Goal: Task Accomplishment & Management: Use online tool/utility

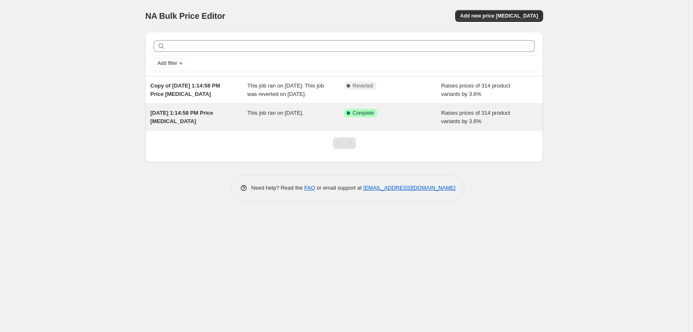
click at [206, 123] on span "[DATE] 1:14:58 PM Price [MEDICAL_DATA]" at bounding box center [181, 117] width 63 height 15
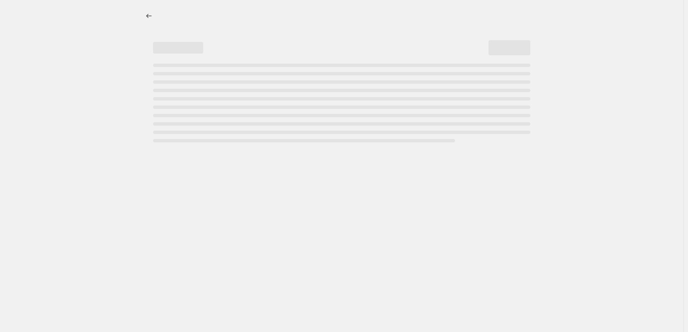
select select "percentage"
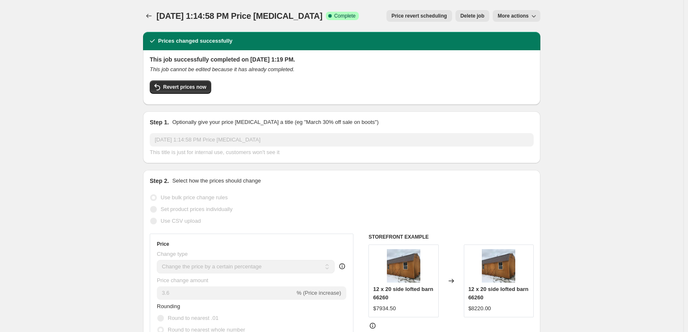
click at [541, 16] on button "More actions" at bounding box center [517, 16] width 48 height 12
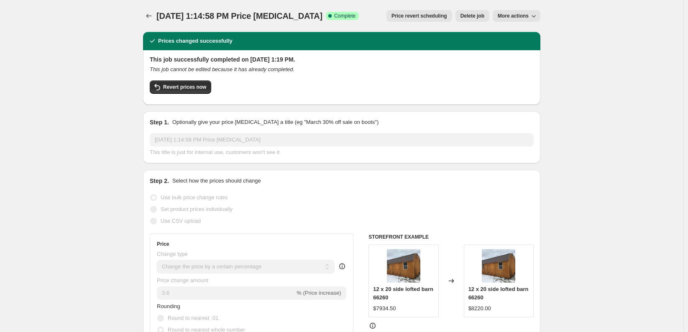
drag, startPoint x: 594, startPoint y: 31, endPoint x: 566, endPoint y: 8, distance: 36.3
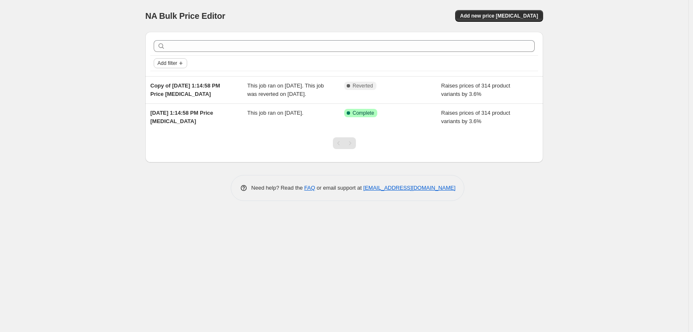
click at [180, 66] on icon "Add filter" at bounding box center [180, 63] width 7 height 7
click at [174, 81] on span "Job status" at bounding box center [170, 80] width 25 height 6
click at [259, 65] on div "Job status Add filter" at bounding box center [344, 63] width 381 height 10
click at [316, 14] on div "NA Bulk Price Editor" at bounding box center [240, 16] width 191 height 12
click at [532, 187] on div "Need help? Read the FAQ or email support at support+a63221@northern-apps.com" at bounding box center [347, 188] width 391 height 26
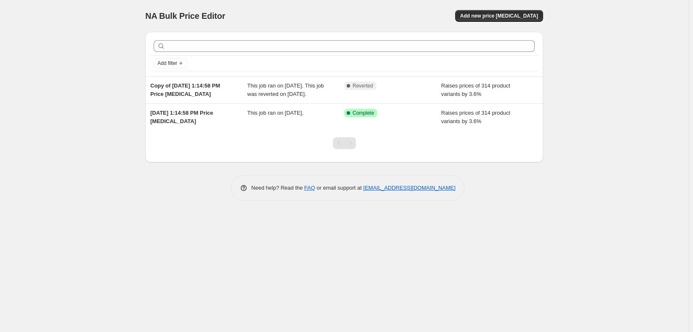
click at [372, 213] on div "NA Bulk Price Editor. This page is ready NA Bulk Price Editor Add new price cha…" at bounding box center [344, 106] width 418 height 213
click at [505, 15] on span "Add new price change job" at bounding box center [499, 16] width 78 height 7
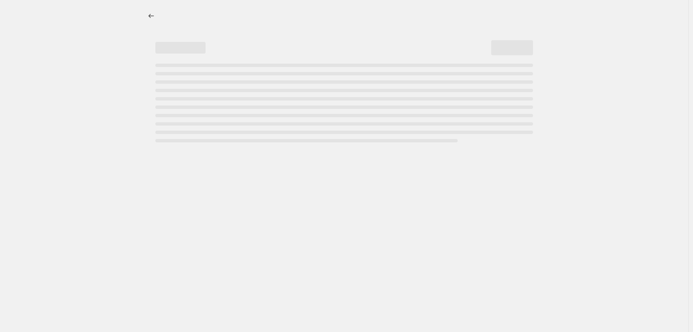
select select "percentage"
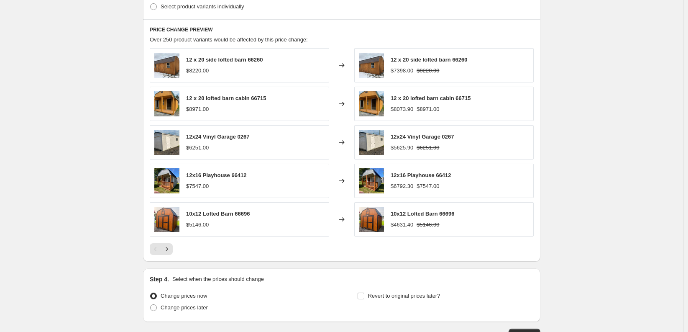
scroll to position [502, 0]
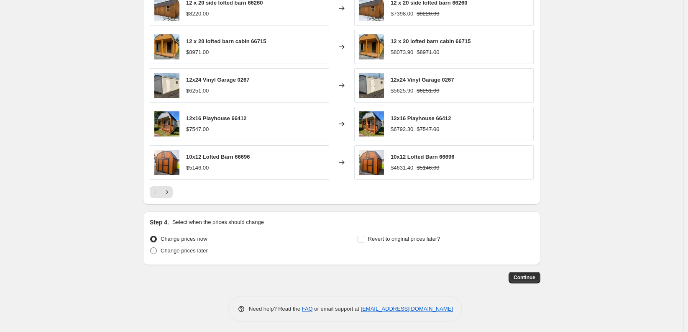
click at [189, 250] on span "Change prices later" at bounding box center [184, 250] width 47 height 6
click at [151, 248] on input "Change prices later" at bounding box center [150, 247] width 0 height 0
radio input "true"
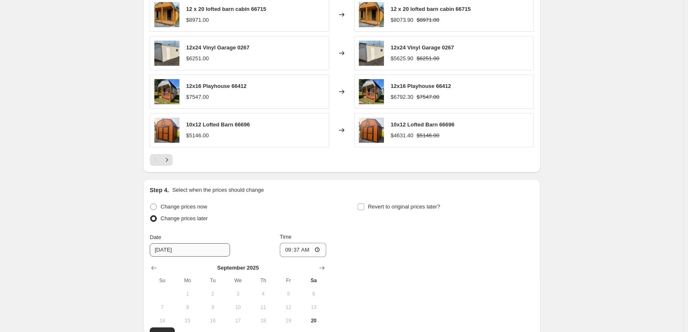
scroll to position [544, 0]
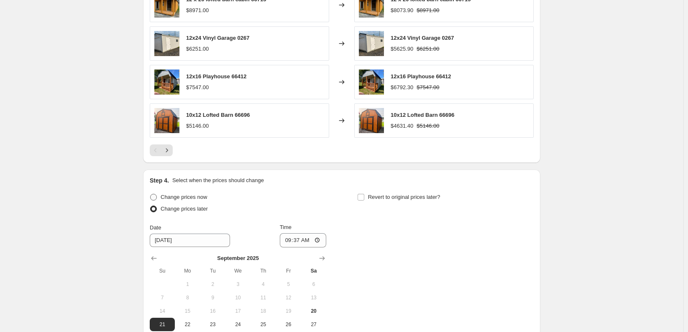
click at [175, 197] on span "Change prices now" at bounding box center [184, 197] width 46 height 6
click at [151, 194] on input "Change prices now" at bounding box center [150, 194] width 0 height 0
radio input "true"
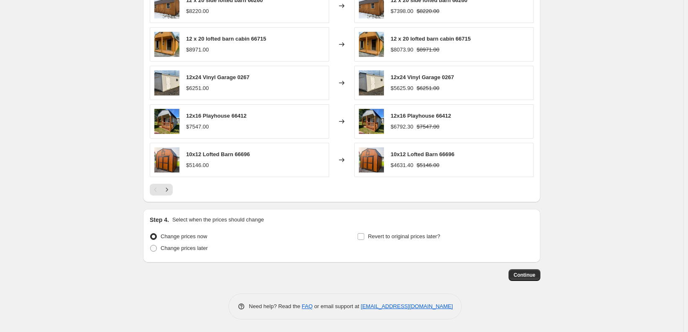
scroll to position [505, 0]
click at [299, 277] on div "Continue" at bounding box center [342, 275] width 398 height 12
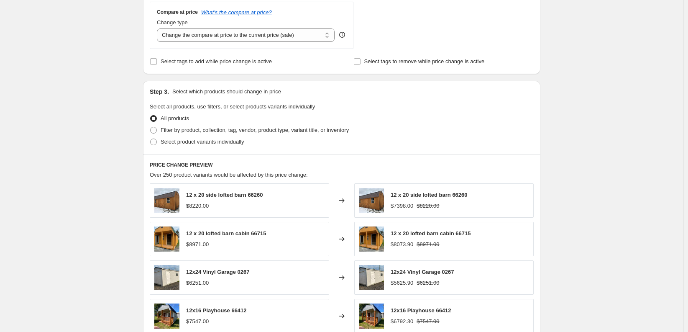
scroll to position [295, 0]
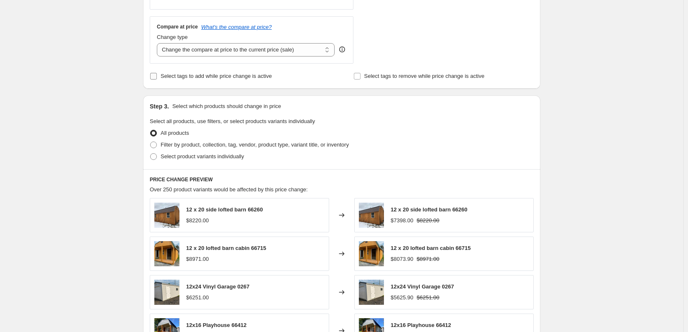
click at [216, 77] on span "Select tags to add while price change is active" at bounding box center [216, 76] width 111 height 6
click at [157, 77] on input "Select tags to add while price change is active" at bounding box center [153, 76] width 7 height 7
checkbox input "true"
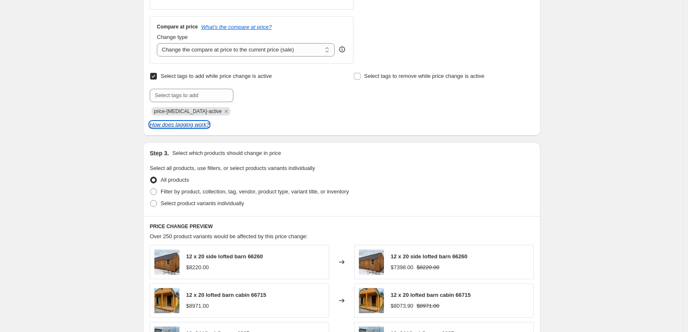
click at [172, 126] on icon "How does tagging work?" at bounding box center [179, 124] width 59 height 6
click at [278, 105] on div "Submit price-change-job-active" at bounding box center [240, 102] width 180 height 27
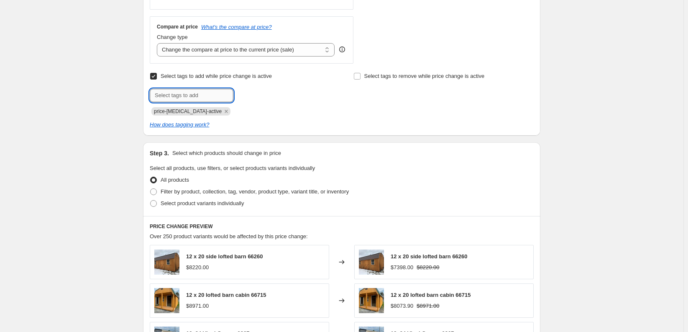
click at [224, 97] on input "text" at bounding box center [192, 95] width 84 height 13
click at [202, 93] on input "text" at bounding box center [192, 95] width 84 height 13
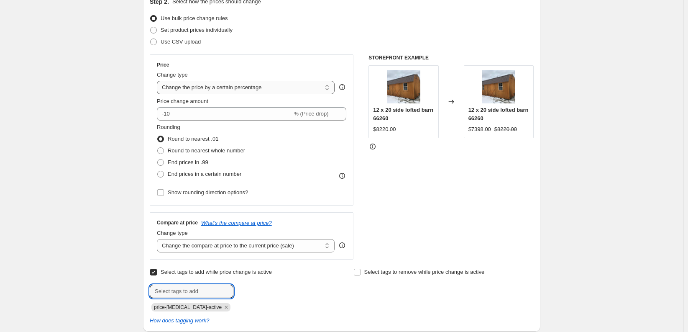
scroll to position [86, 0]
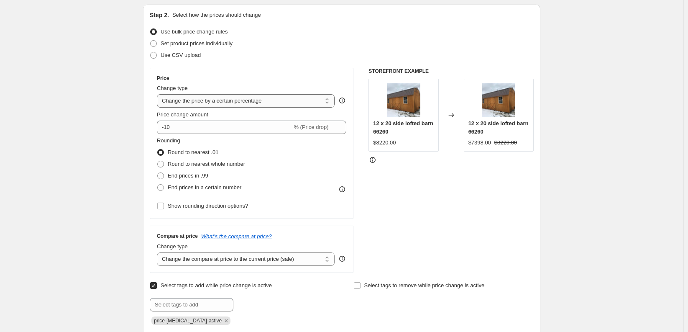
click at [293, 103] on select "Change the price to a certain amount Change the price by a certain amount Chang…" at bounding box center [246, 100] width 178 height 13
click at [159, 94] on select "Change the price to a certain amount Change the price by a certain amount Chang…" at bounding box center [246, 100] width 178 height 13
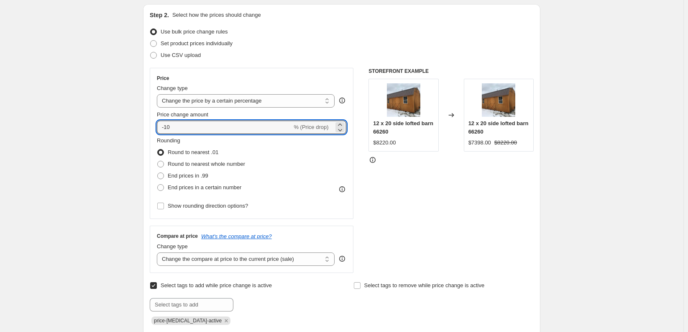
drag, startPoint x: 200, startPoint y: 129, endPoint x: 147, endPoint y: 121, distance: 53.7
click at [147, 121] on div "Step 2. Select how the prices should change Use bulk price change rules Set pro…" at bounding box center [342, 174] width 398 height 341
click at [343, 123] on icon at bounding box center [340, 125] width 8 height 8
click at [342, 130] on icon at bounding box center [340, 130] width 8 height 8
type input "-10"
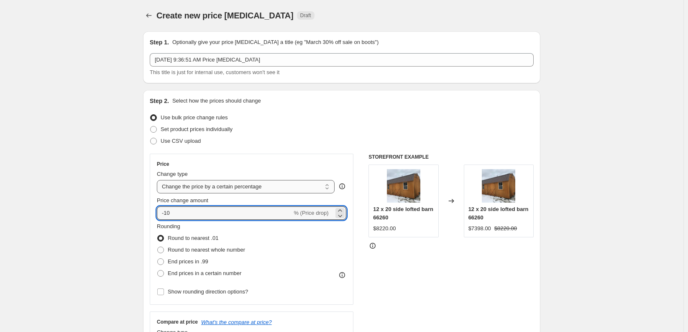
scroll to position [0, 0]
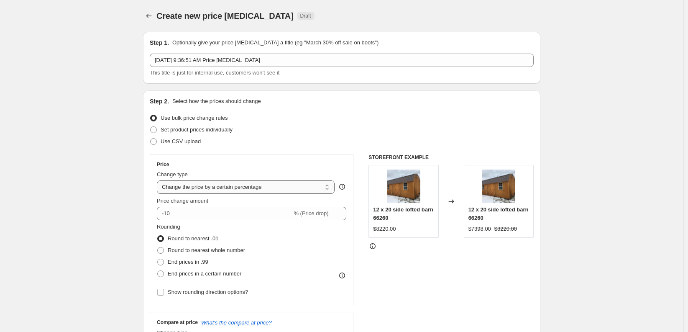
click at [209, 190] on select "Change the price to a certain amount Change the price by a certain amount Chang…" at bounding box center [246, 186] width 178 height 13
select select "pcap"
click at [159, 180] on select "Change the price to a certain amount Change the price by a certain amount Chang…" at bounding box center [246, 186] width 178 height 13
type input "-20"
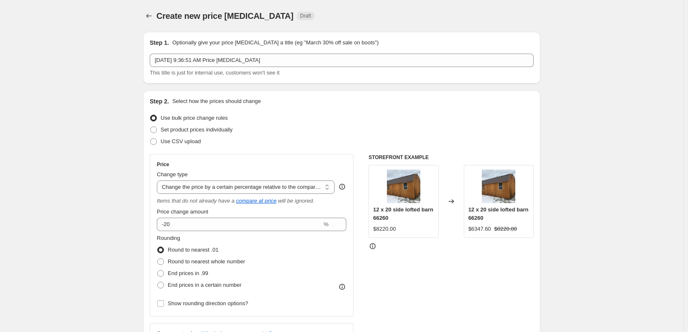
click at [213, 179] on div "Change type Change the price to a certain amount Change the price by a certain …" at bounding box center [246, 181] width 178 height 23
click at [193, 190] on select "Change the price to a certain amount Change the price by a certain amount Chang…" at bounding box center [246, 186] width 178 height 13
select select "percentage"
click at [159, 180] on select "Change the price to a certain amount Change the price by a certain amount Chang…" at bounding box center [246, 186] width 178 height 13
type input "-15"
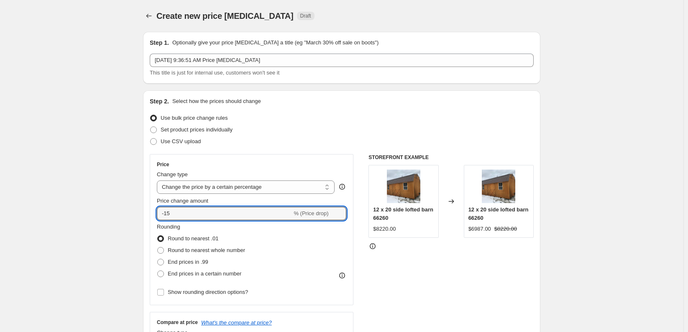
drag, startPoint x: 195, startPoint y: 214, endPoint x: 126, endPoint y: 207, distance: 69.0
click at [193, 212] on input "Price change amount" at bounding box center [239, 213] width 165 height 13
type input "3.6"
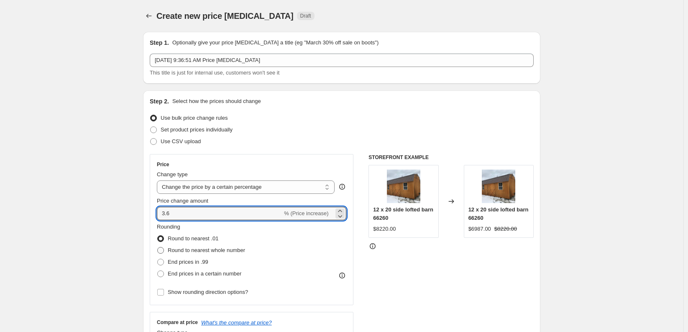
click at [202, 250] on span "Round to nearest whole number" at bounding box center [206, 250] width 77 height 6
click at [158, 247] on input "Round to nearest whole number" at bounding box center [157, 247] width 0 height 0
radio input "true"
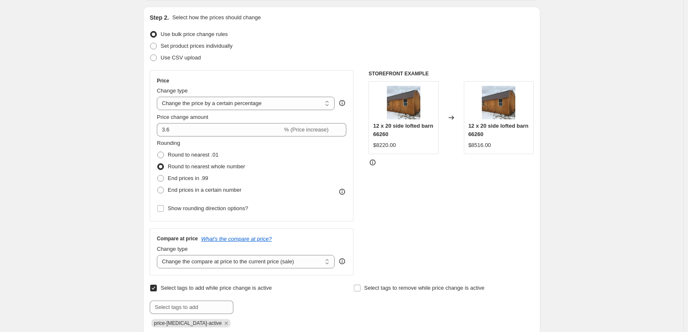
scroll to position [126, 0]
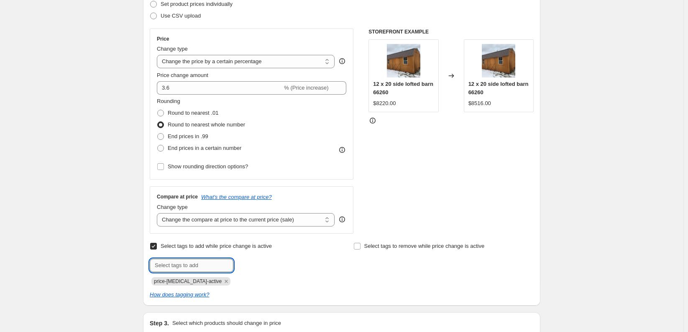
click at [186, 266] on input "text" at bounding box center [192, 265] width 84 height 13
type input "CARD FEE"
click at [201, 265] on input "CARD FEE" at bounding box center [192, 265] width 84 height 13
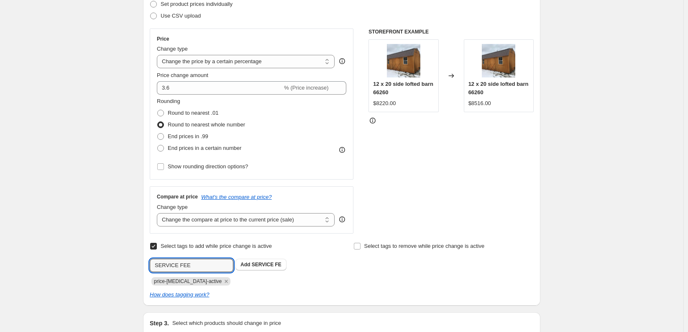
type input "SERVICE FEE"
click at [196, 264] on input "SERVICE FEE" at bounding box center [192, 265] width 84 height 13
type input "N"
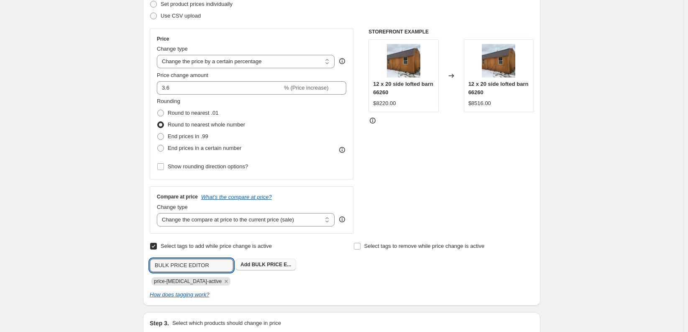
type input "BULK PRICE EDITOR"
click at [260, 264] on span "BULK PRICE E..." at bounding box center [272, 265] width 40 height 6
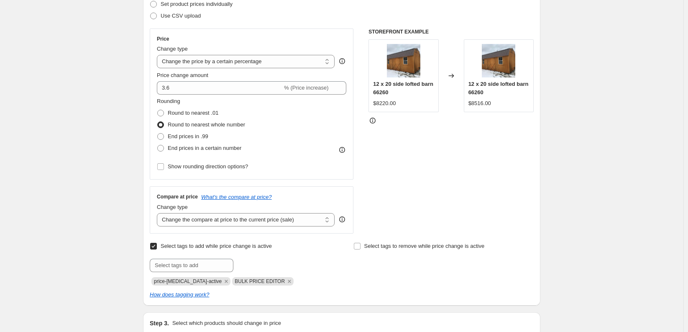
click at [347, 289] on div "Select tags to add while price change is active Submit price-change-job-active …" at bounding box center [342, 269] width 384 height 59
click at [389, 270] on div "Select tags to remove while price change is active" at bounding box center [444, 262] width 180 height 45
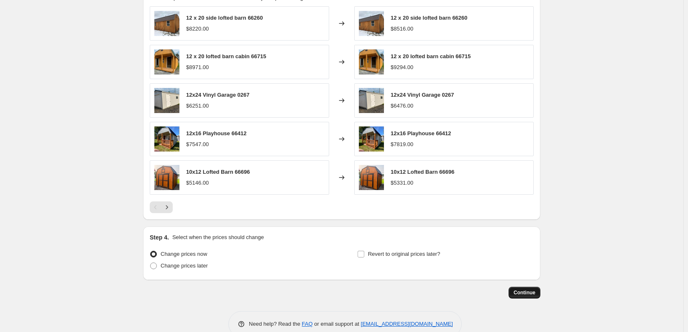
scroll to position [552, 0]
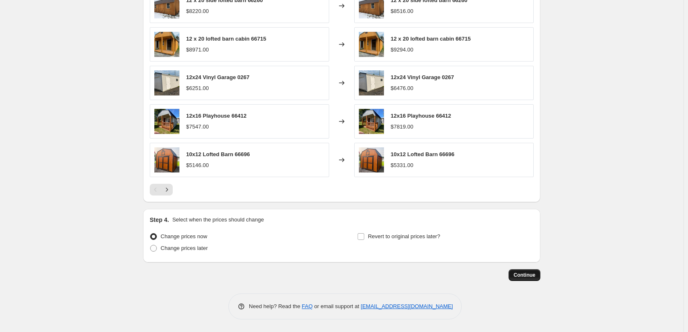
click at [520, 280] on button "Continue" at bounding box center [525, 275] width 32 height 12
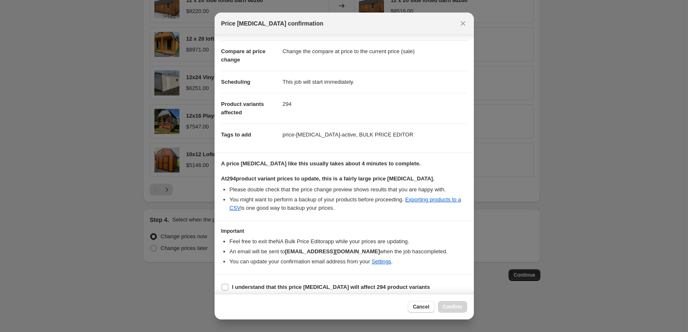
scroll to position [46, 0]
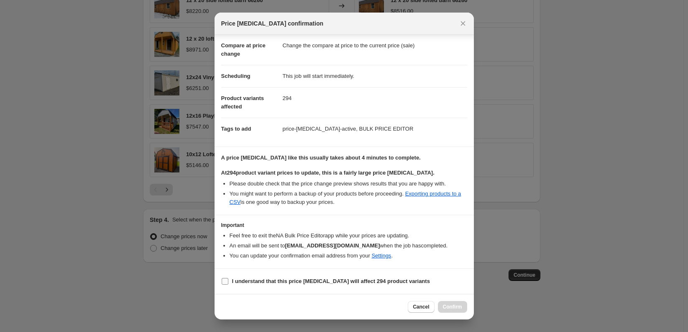
click at [224, 282] on input "I understand that this price change job will affect 294 product variants" at bounding box center [225, 281] width 7 height 7
checkbox input "true"
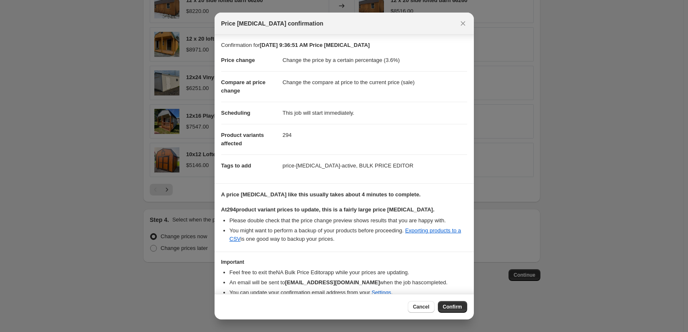
scroll to position [0, 0]
click at [421, 308] on span "Cancel" at bounding box center [421, 306] width 16 height 7
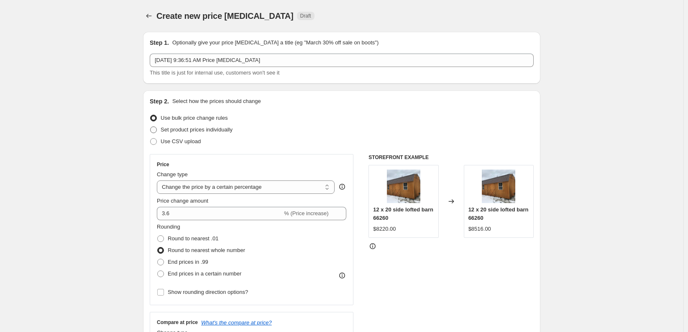
click at [164, 129] on span "Set product prices individually" at bounding box center [197, 129] width 72 height 6
click at [151, 127] on input "Set product prices individually" at bounding box center [150, 126] width 0 height 0
radio input "true"
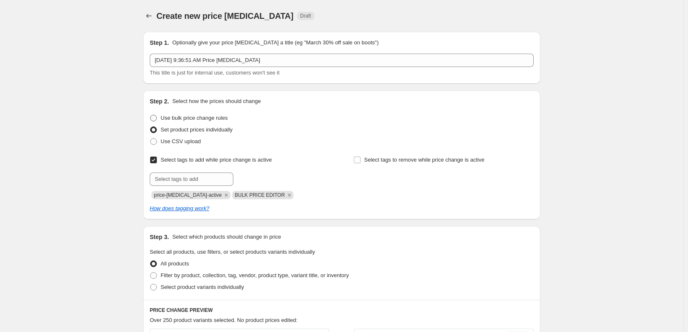
click at [183, 119] on span "Use bulk price change rules" at bounding box center [194, 118] width 67 height 6
click at [151, 115] on input "Use bulk price change rules" at bounding box center [150, 115] width 0 height 0
radio input "true"
select select "percentage"
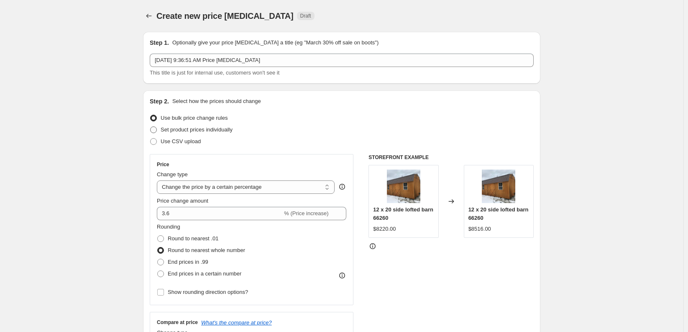
click at [193, 131] on span "Set product prices individually" at bounding box center [197, 129] width 72 height 6
click at [151, 127] on input "Set product prices individually" at bounding box center [150, 126] width 0 height 0
radio input "true"
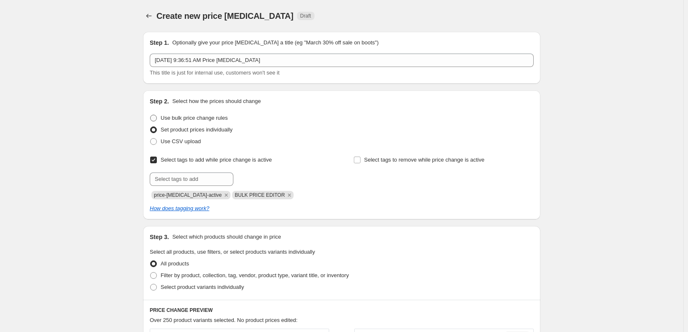
click at [182, 118] on span "Use bulk price change rules" at bounding box center [194, 118] width 67 height 6
click at [151, 115] on input "Use bulk price change rules" at bounding box center [150, 115] width 0 height 0
radio input "true"
select select "percentage"
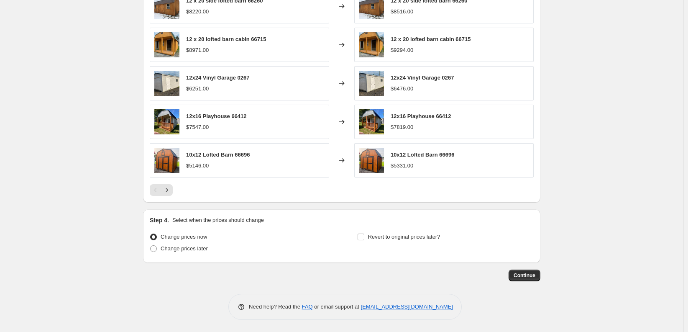
scroll to position [552, 0]
click at [527, 275] on span "Continue" at bounding box center [525, 275] width 22 height 7
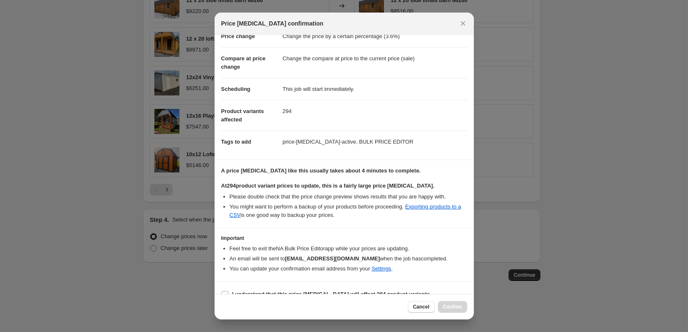
scroll to position [46, 0]
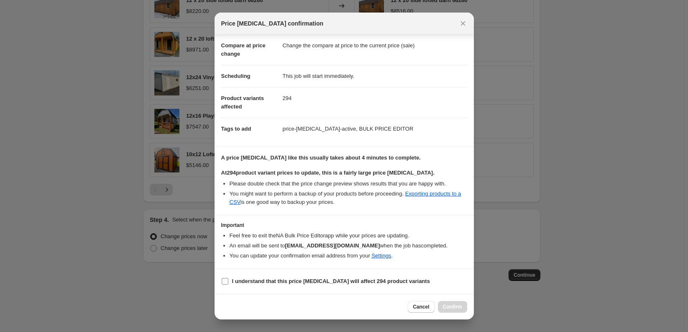
click at [251, 285] on label "I understand that this price change job will affect 294 product variants" at bounding box center [325, 281] width 209 height 12
click at [229, 285] on input "I understand that this price change job will affect 294 product variants" at bounding box center [225, 281] width 7 height 7
checkbox input "true"
click at [448, 307] on span "Confirm" at bounding box center [452, 306] width 19 height 7
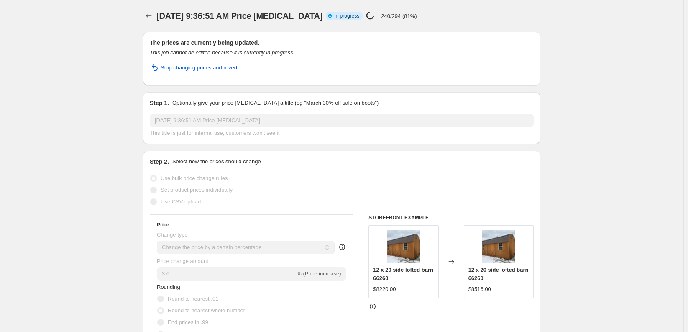
select select "percentage"
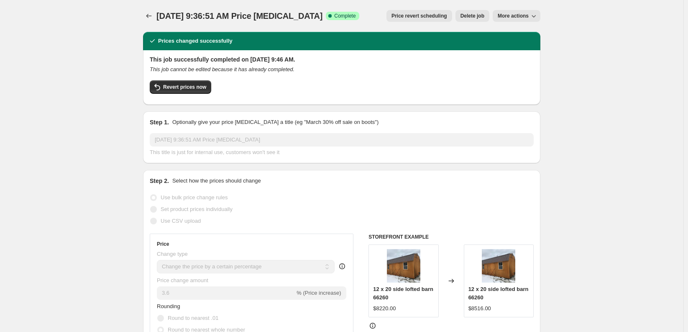
drag, startPoint x: 103, startPoint y: 33, endPoint x: 112, endPoint y: 22, distance: 14.8
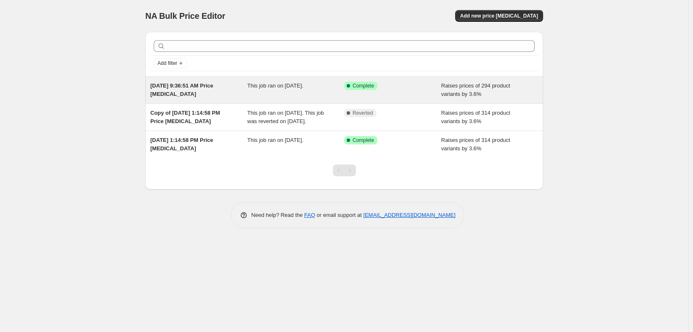
click at [272, 94] on div "This job ran on September 20, 2025." at bounding box center [295, 90] width 97 height 17
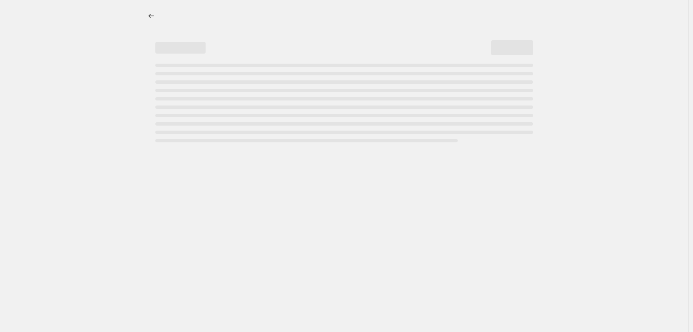
select select "percentage"
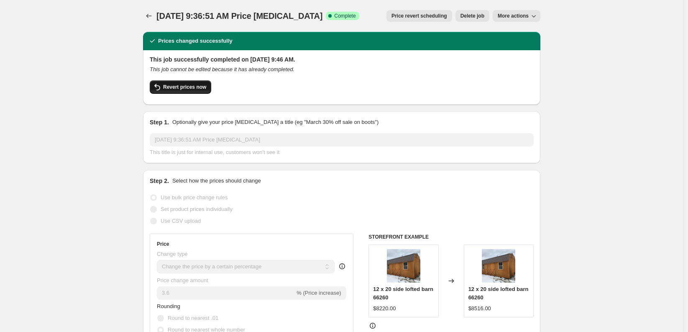
click at [191, 85] on span "Revert prices now" at bounding box center [184, 87] width 43 height 7
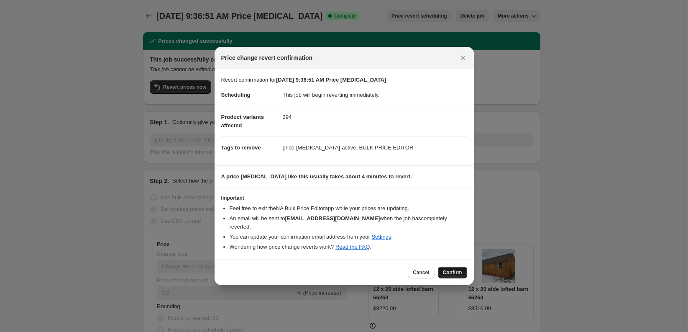
click at [455, 269] on span "Confirm" at bounding box center [452, 272] width 19 height 7
